Goal: Information Seeking & Learning: Learn about a topic

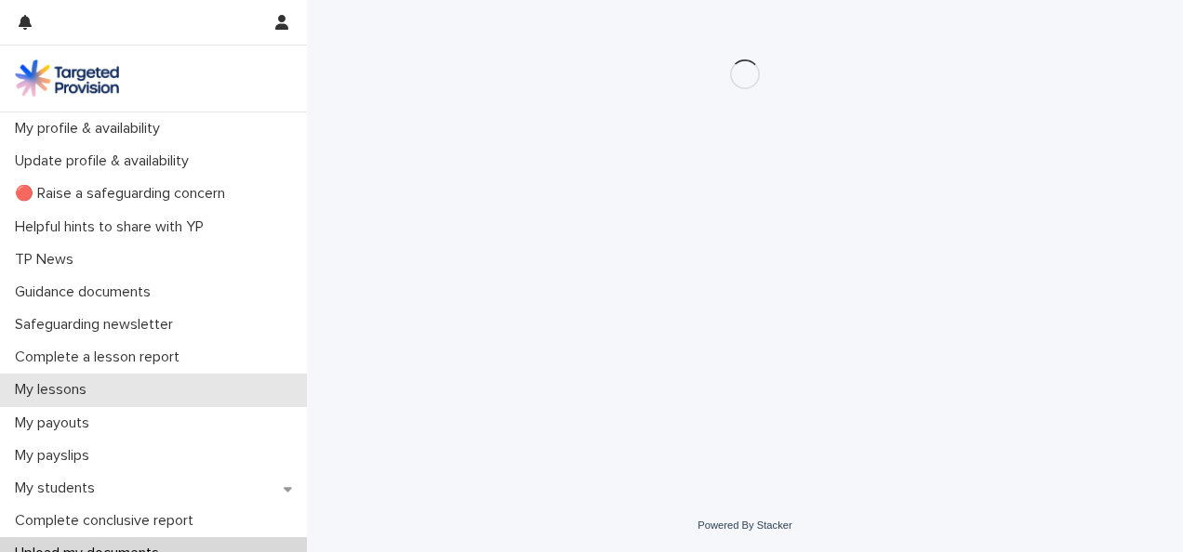
click at [67, 376] on div "My lessons" at bounding box center [153, 390] width 307 height 33
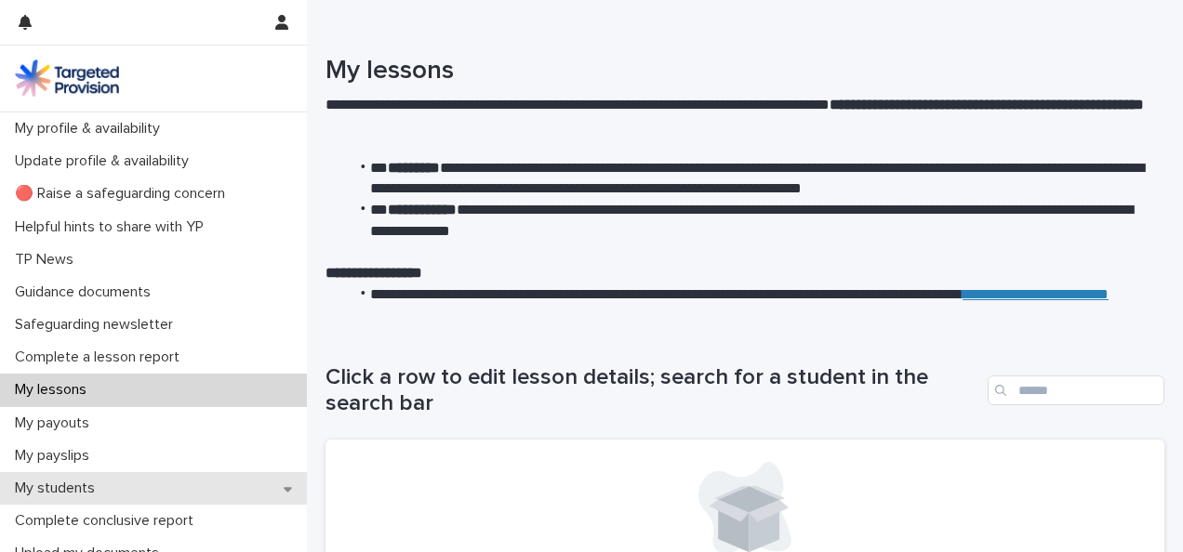
click at [90, 483] on p "My students" at bounding box center [58, 489] width 102 height 18
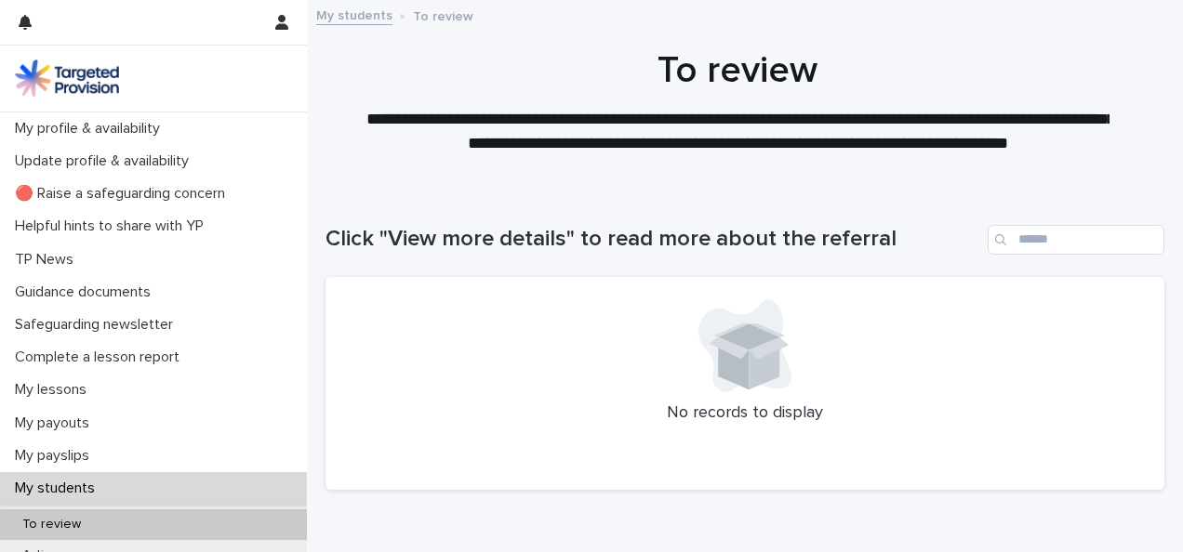
click at [667, 146] on p "**********" at bounding box center [737, 131] width 744 height 47
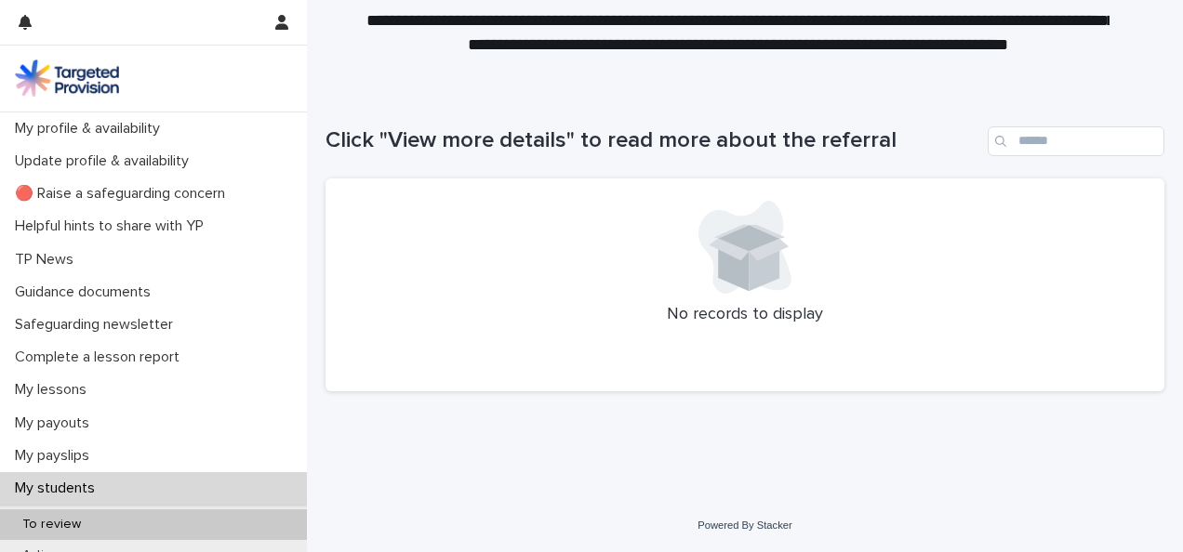
scroll to position [385, 0]
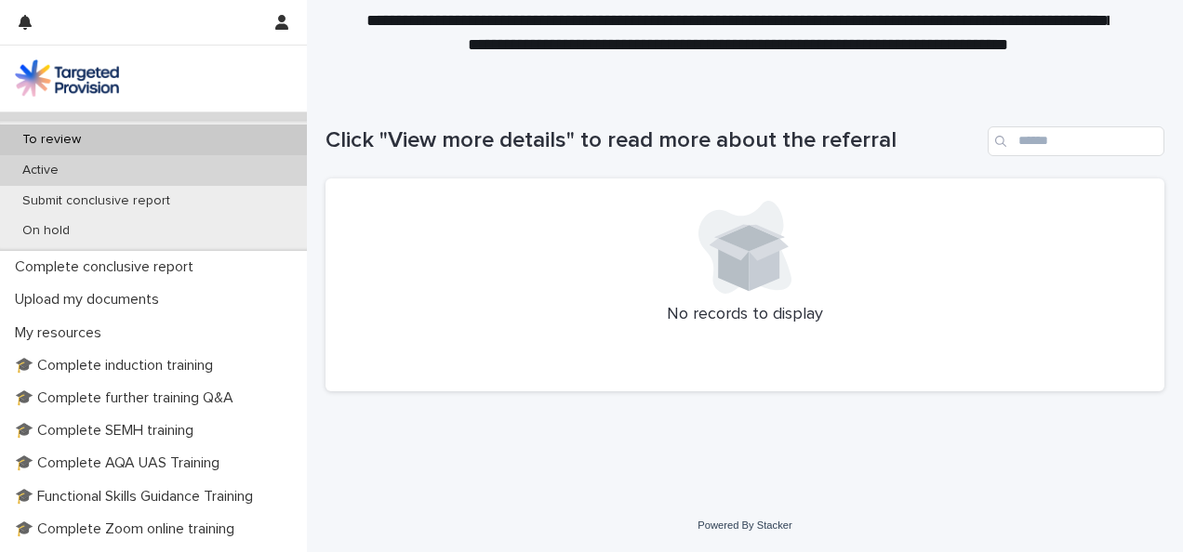
click at [164, 177] on div "Active" at bounding box center [153, 170] width 307 height 31
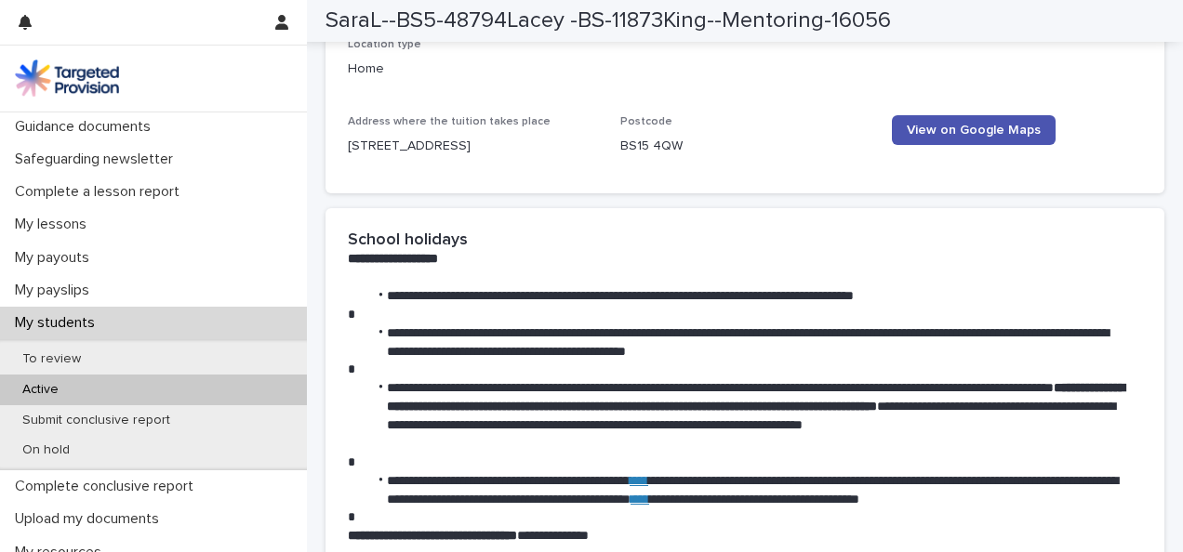
scroll to position [200, 0]
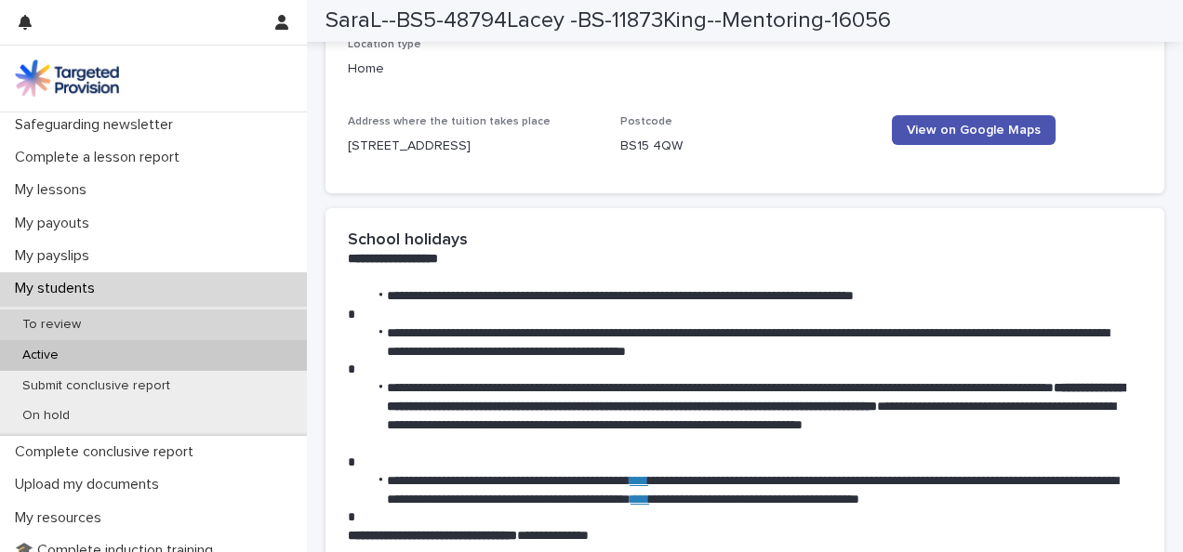
click at [164, 318] on div "To review" at bounding box center [153, 325] width 307 height 31
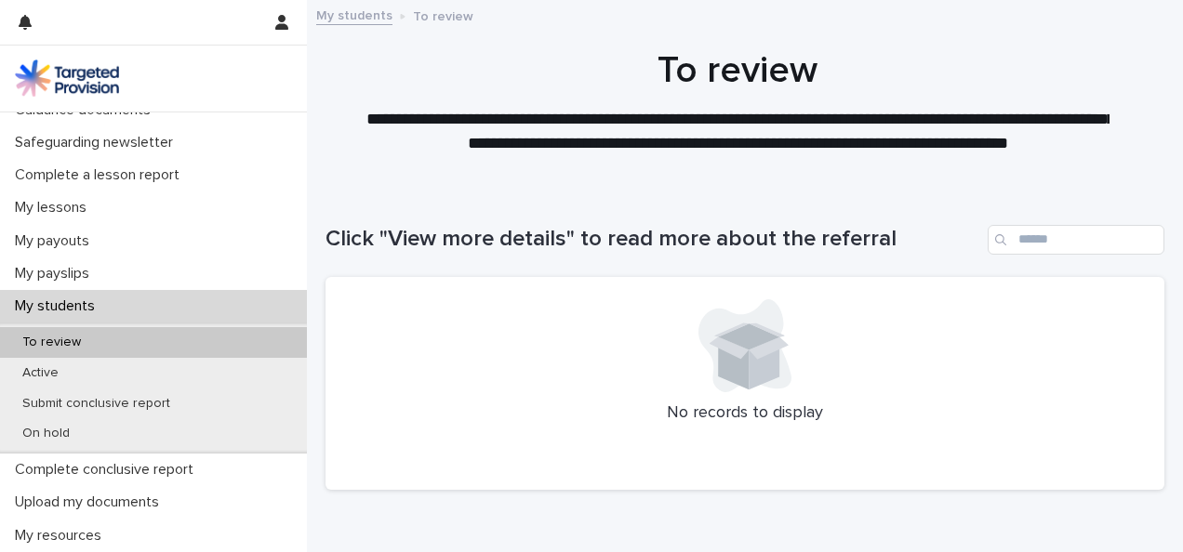
scroll to position [224, 0]
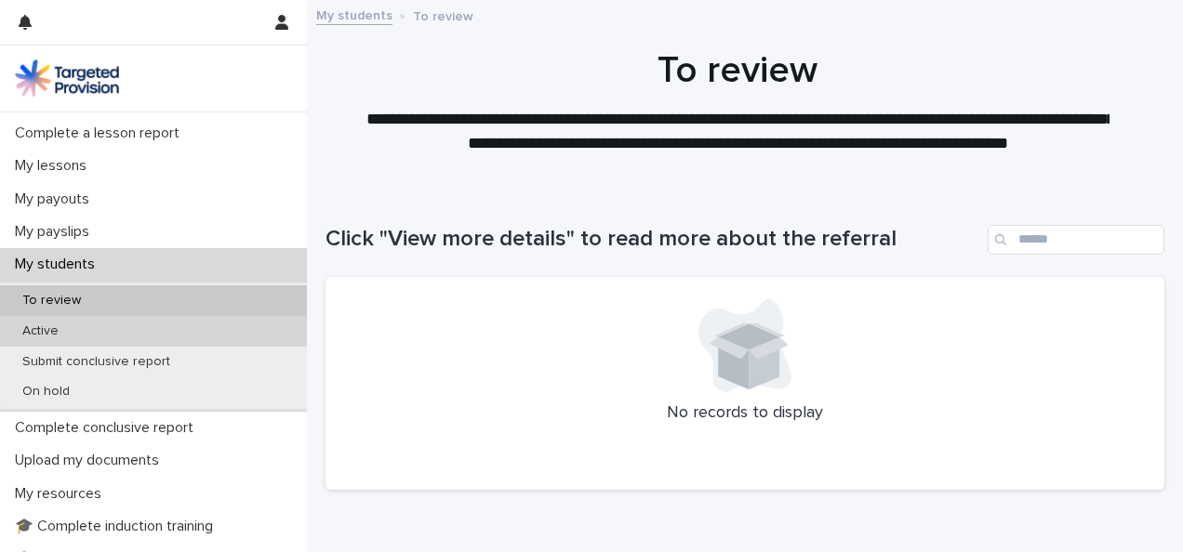
click at [235, 344] on div "Active" at bounding box center [153, 331] width 307 height 31
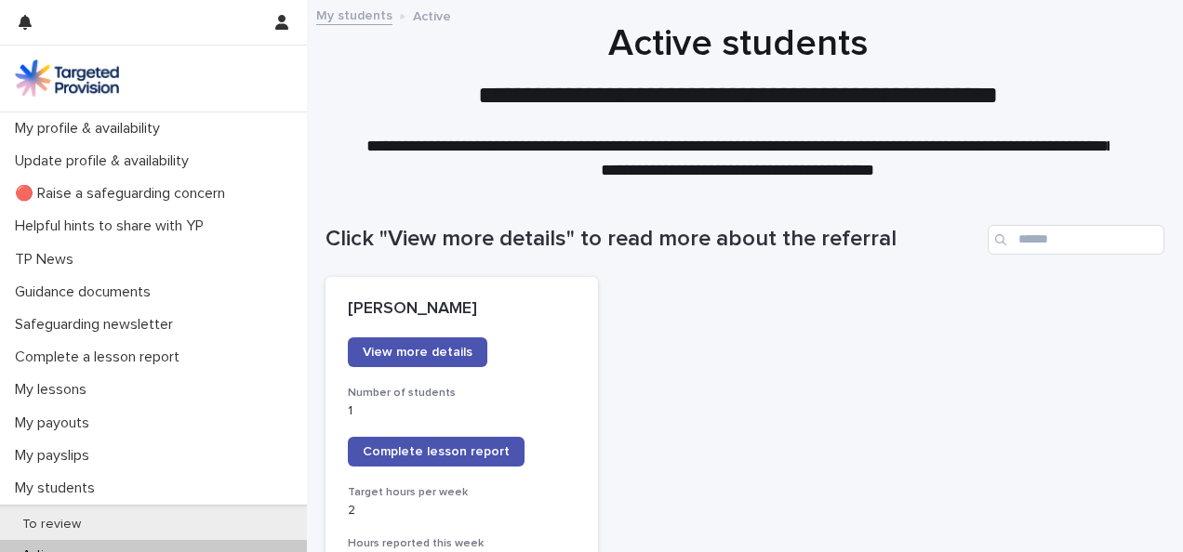
click at [823, 197] on div "Click "View more details" to read more about the referral" at bounding box center [744, 232] width 839 height 89
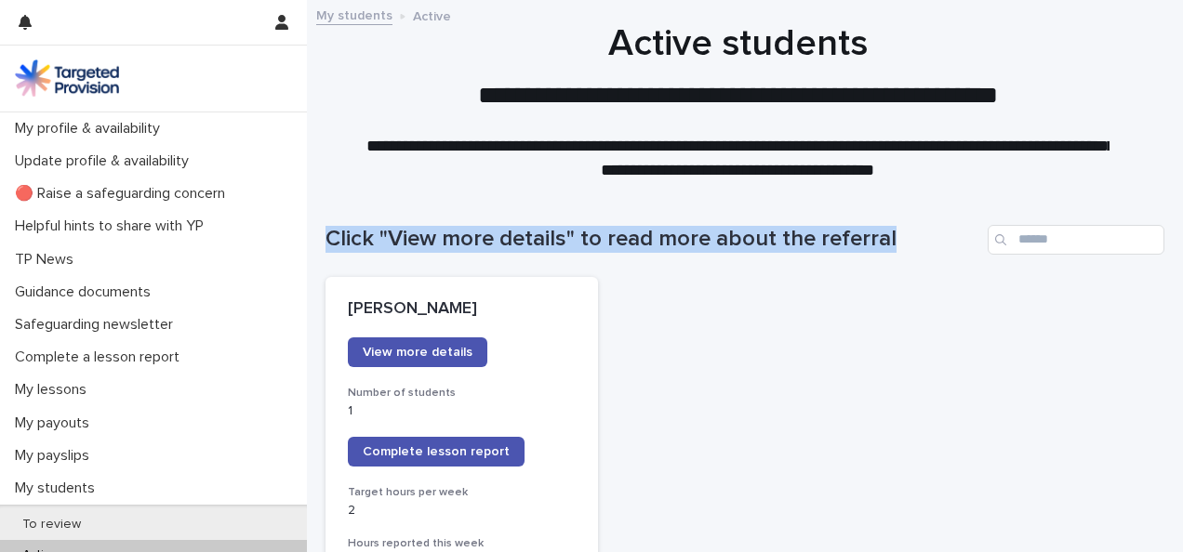
click at [823, 197] on div "Click "View more details" to read more about the referral" at bounding box center [744, 232] width 839 height 89
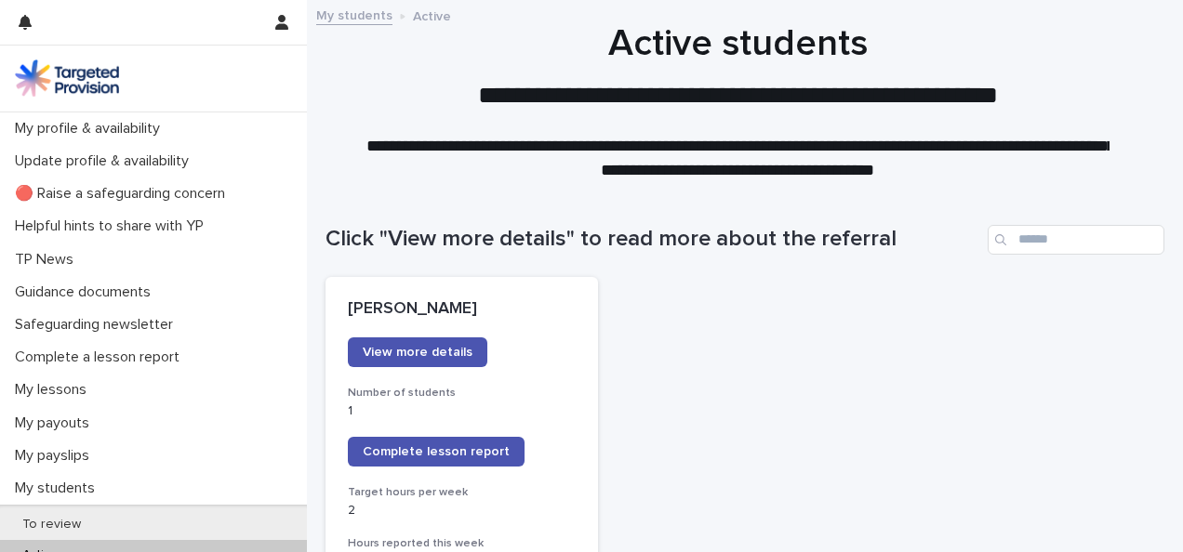
click at [805, 123] on p at bounding box center [737, 124] width 744 height 24
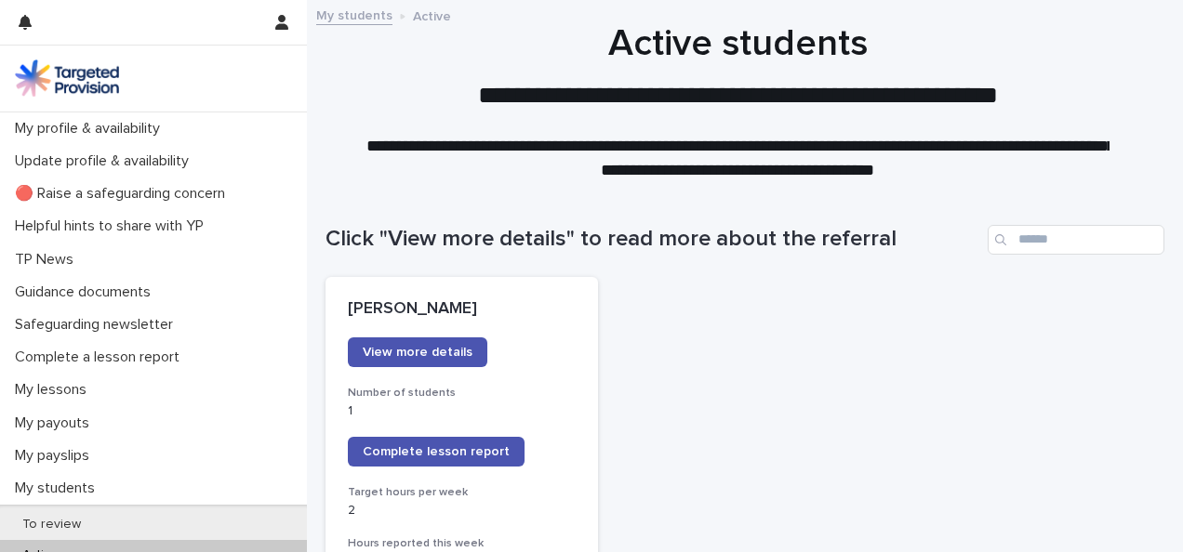
click at [801, 156] on p "**********" at bounding box center [737, 158] width 744 height 47
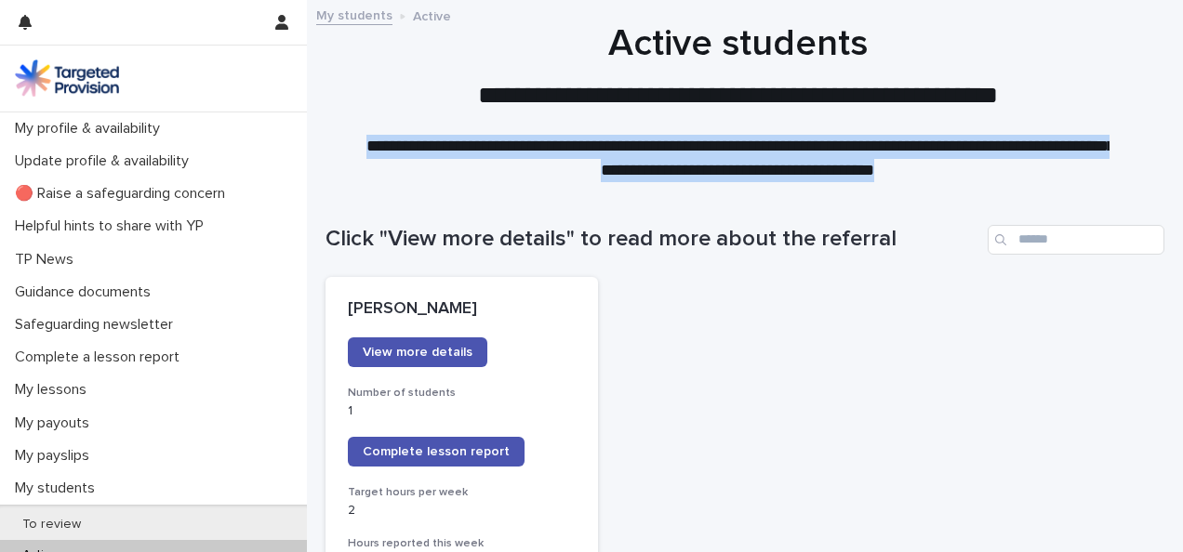
click at [801, 156] on p "**********" at bounding box center [737, 158] width 744 height 47
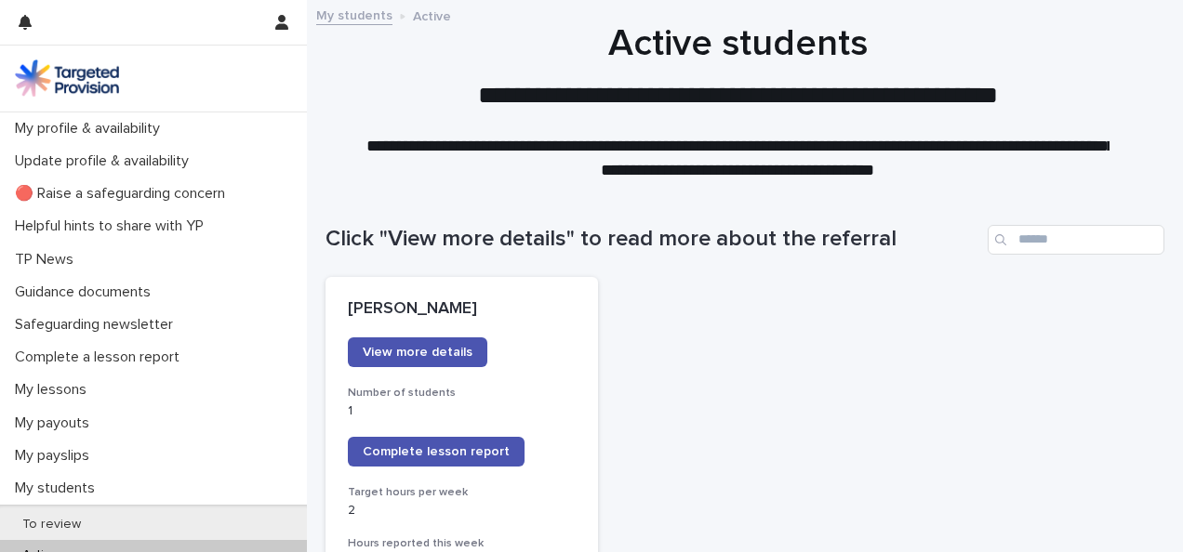
click at [695, 274] on div "Click "View more details" to read more about the referral" at bounding box center [744, 232] width 839 height 89
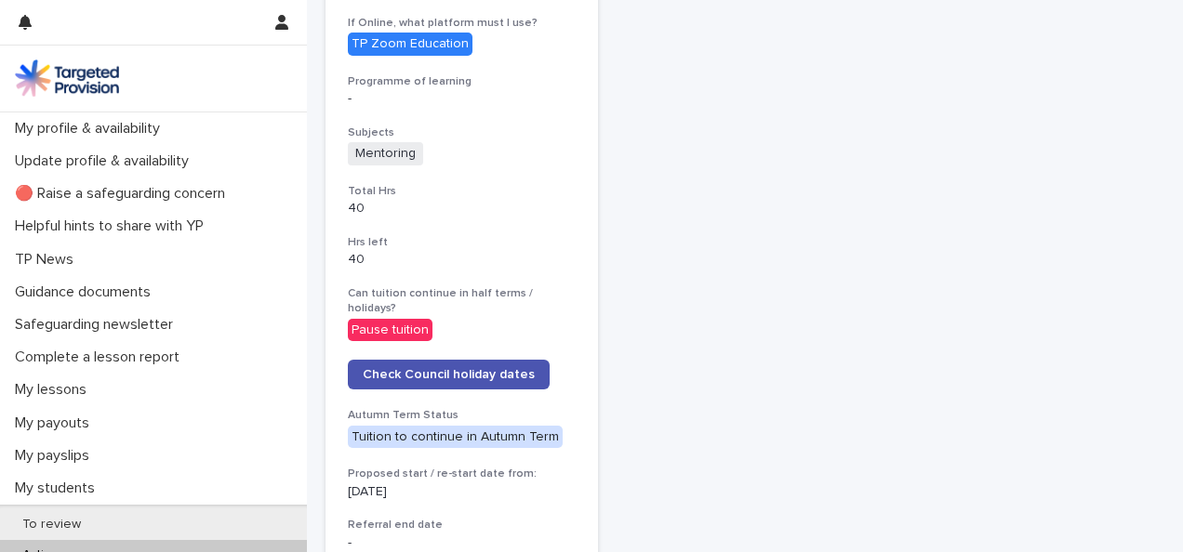
scroll to position [744, 0]
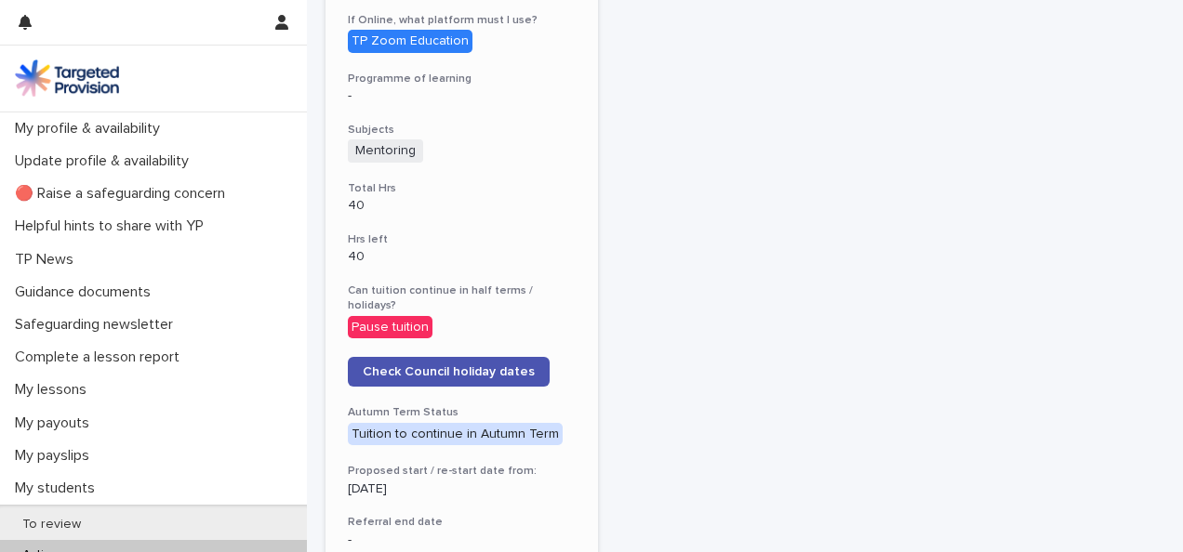
click at [435, 33] on div "TP Zoom Education" at bounding box center [410, 41] width 125 height 23
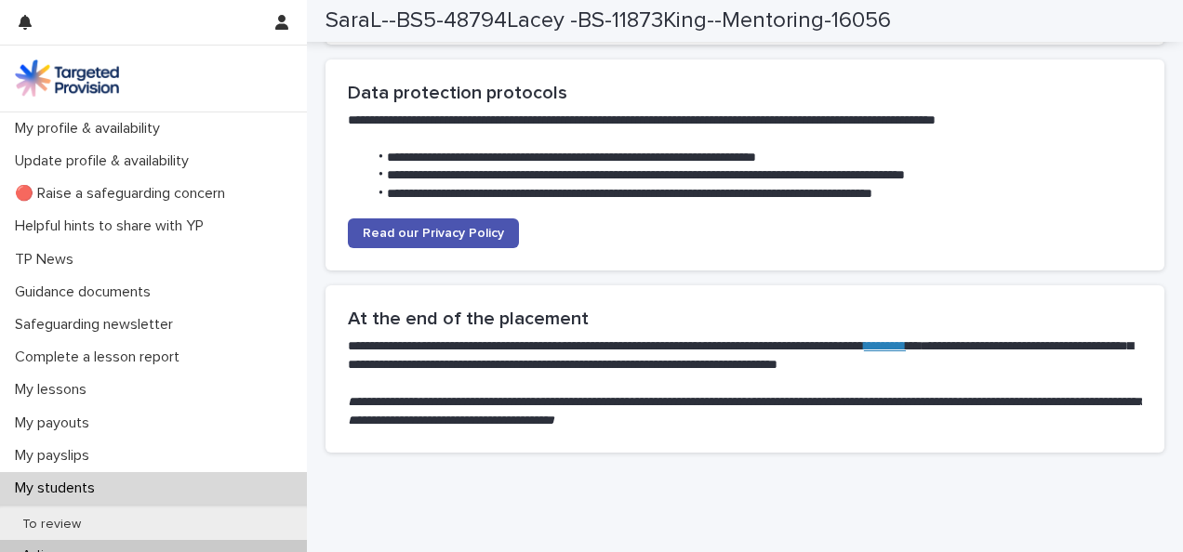
scroll to position [4952, 0]
